Goal: Feedback & Contribution: Submit feedback/report problem

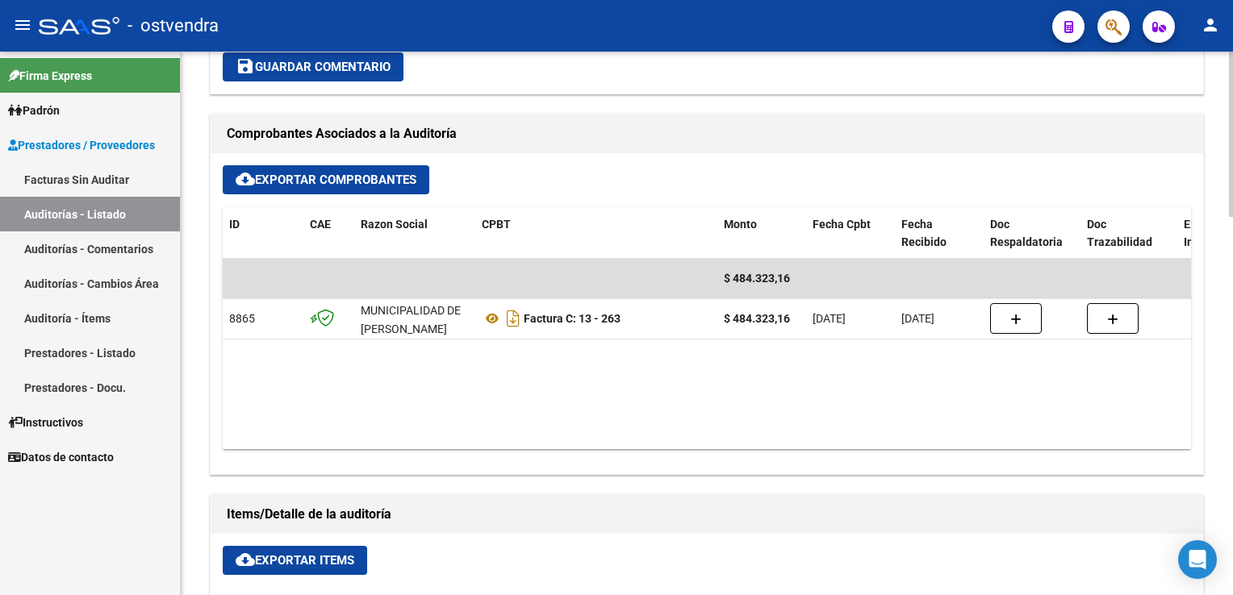
scroll to position [678, 0]
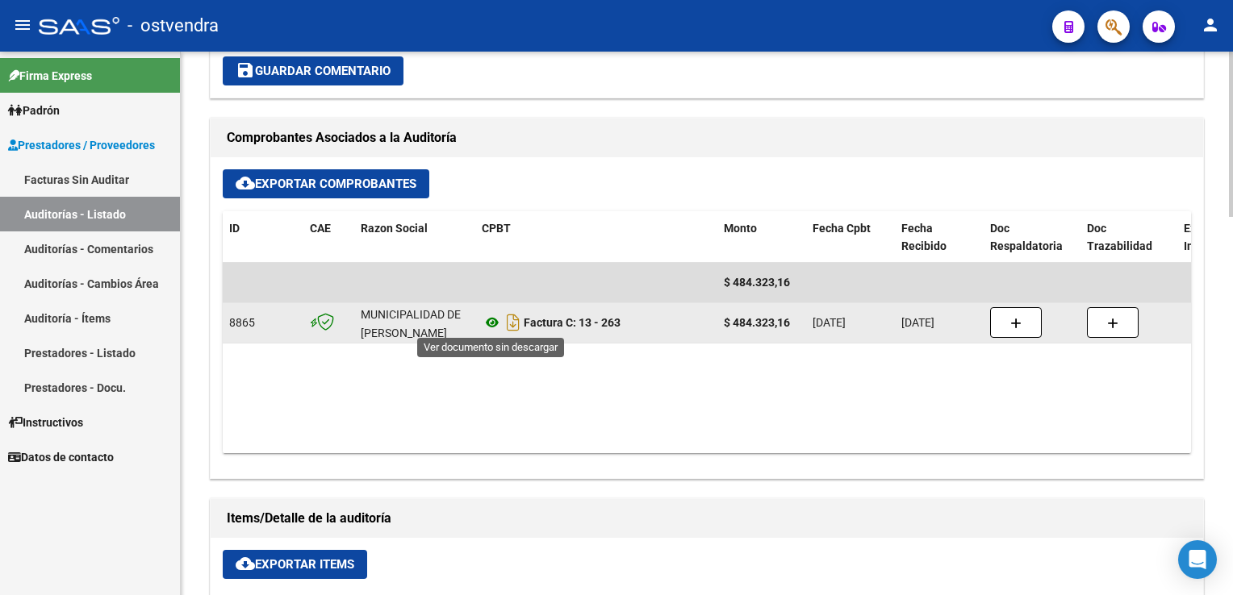
click at [492, 324] on icon at bounding box center [492, 322] width 21 height 19
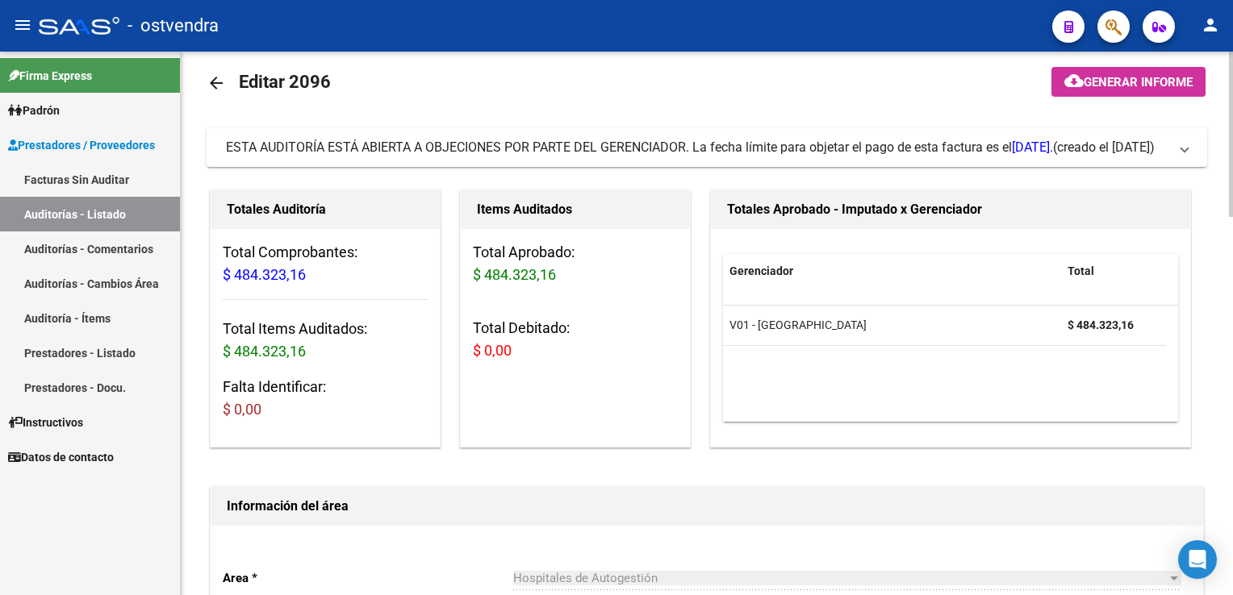
scroll to position [0, 0]
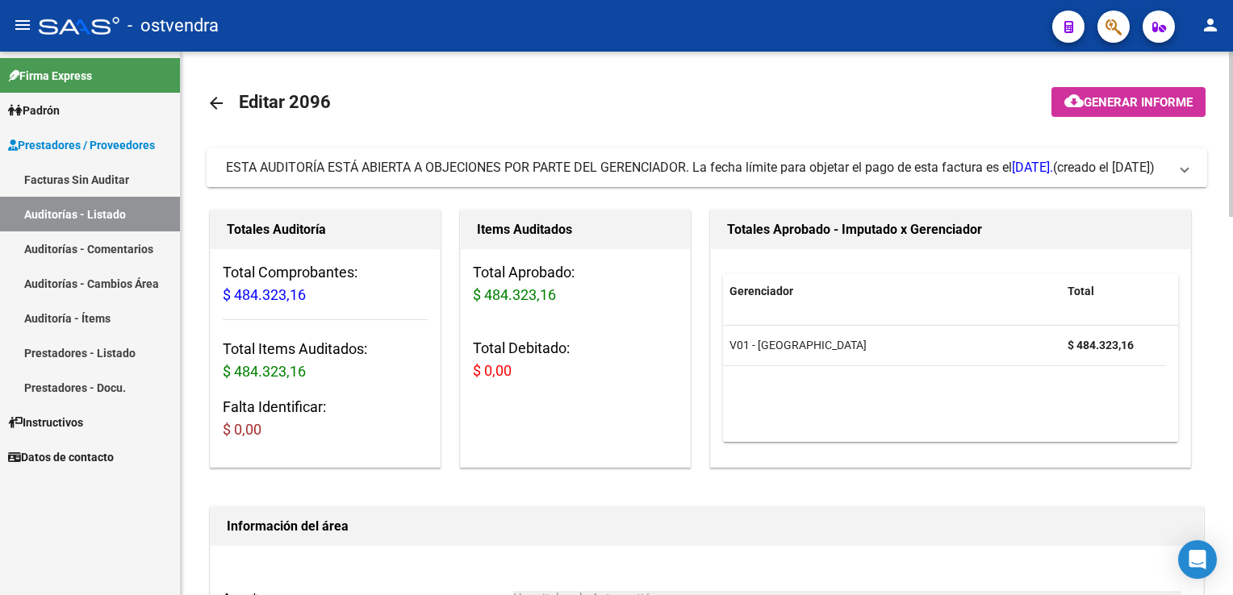
click at [1183, 167] on span at bounding box center [1184, 168] width 6 height 18
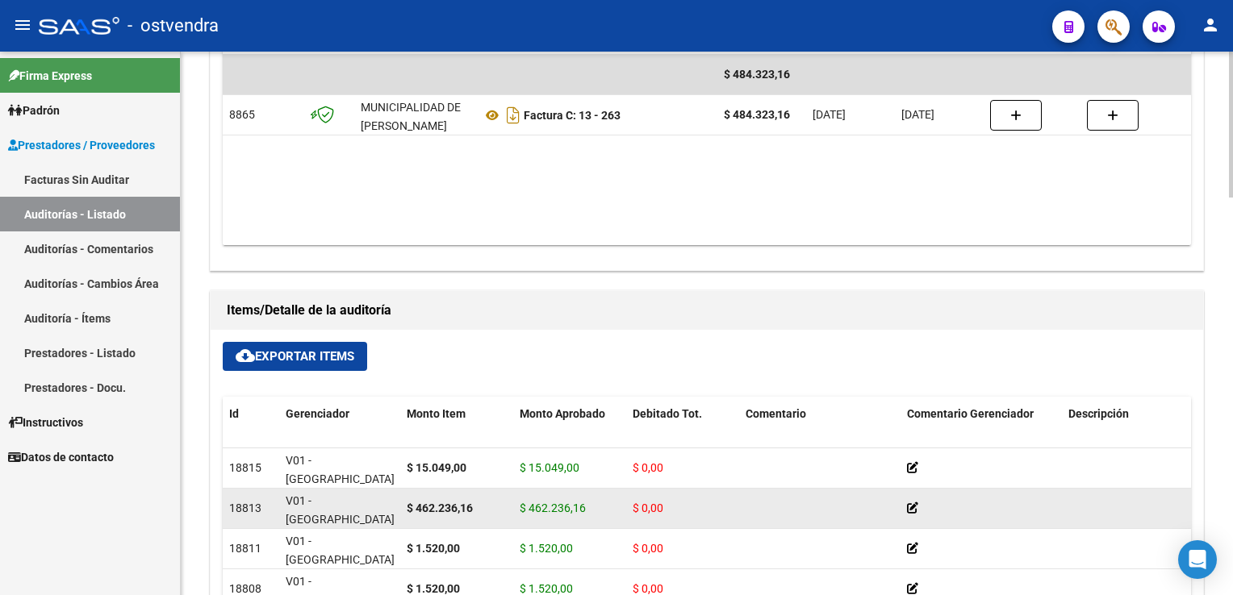
scroll to position [1291, 0]
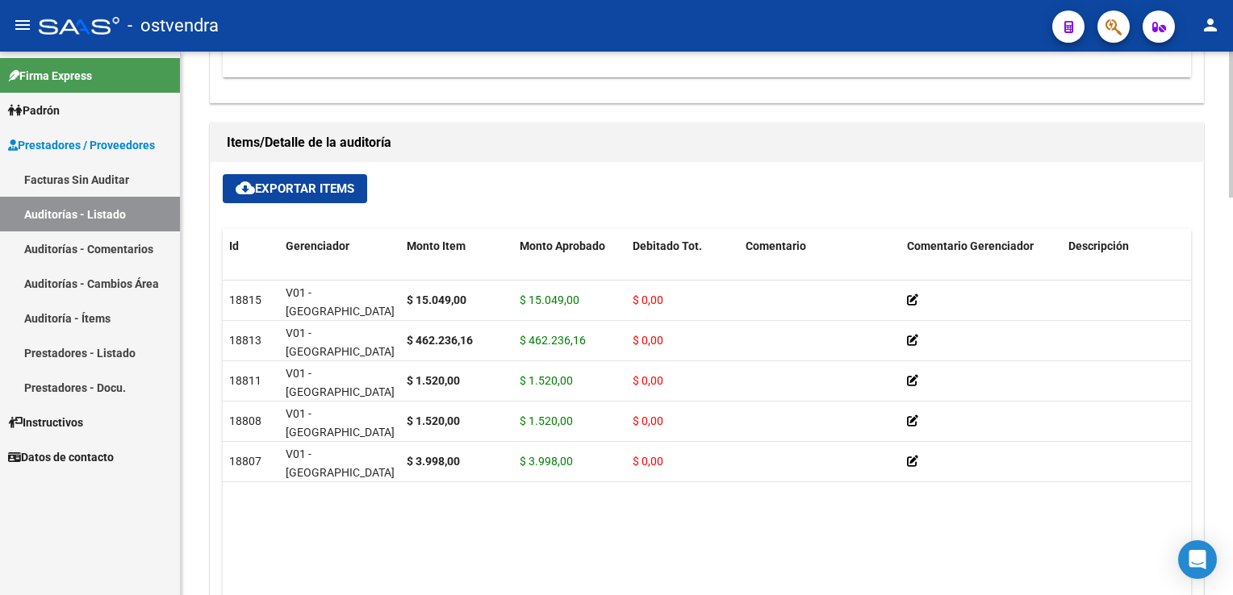
click at [294, 190] on span "cloud_download Exportar Items" at bounding box center [295, 189] width 119 height 15
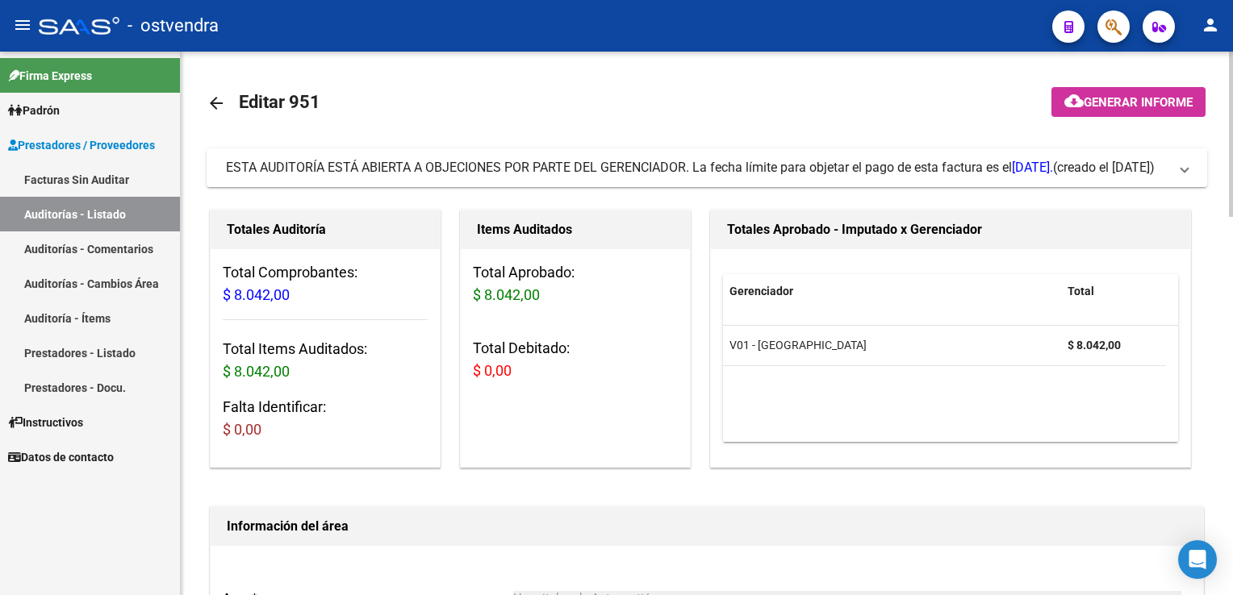
click at [1180, 170] on span "ESTA AUDITORÍA ESTÁ ABIERTA A OBJECIONES POR PARTE DEL GERENCIADOR. La fecha lí…" at bounding box center [703, 168] width 955 height 18
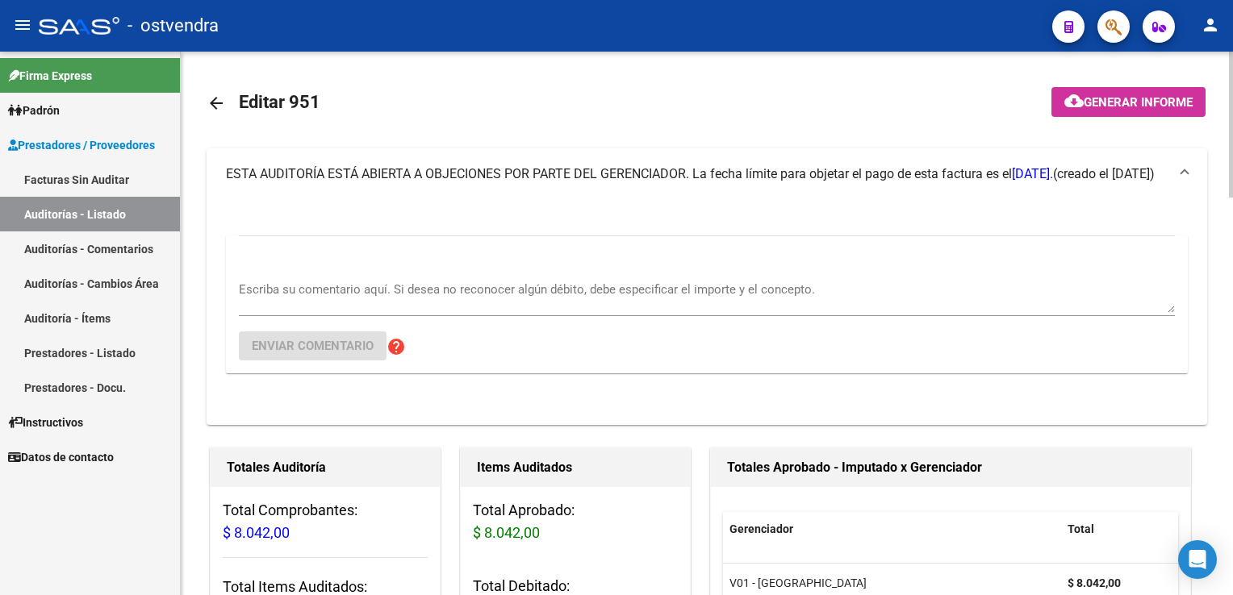
click at [434, 291] on textarea "Escriba su comentario aquí. Si desea no reconocer algún débito, debe especifica…" at bounding box center [707, 297] width 936 height 32
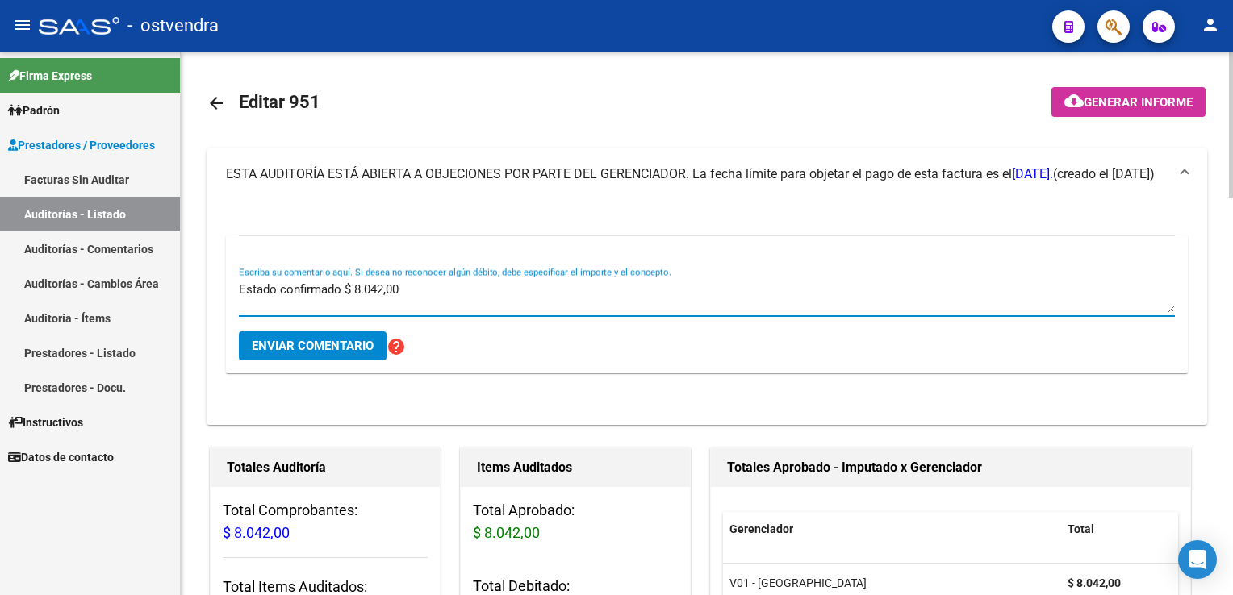
type textarea "Estado confirmado $ 8.042,00"
click at [335, 350] on span "Enviar comentario" at bounding box center [313, 346] width 122 height 15
